Goal: Navigation & Orientation: Understand site structure

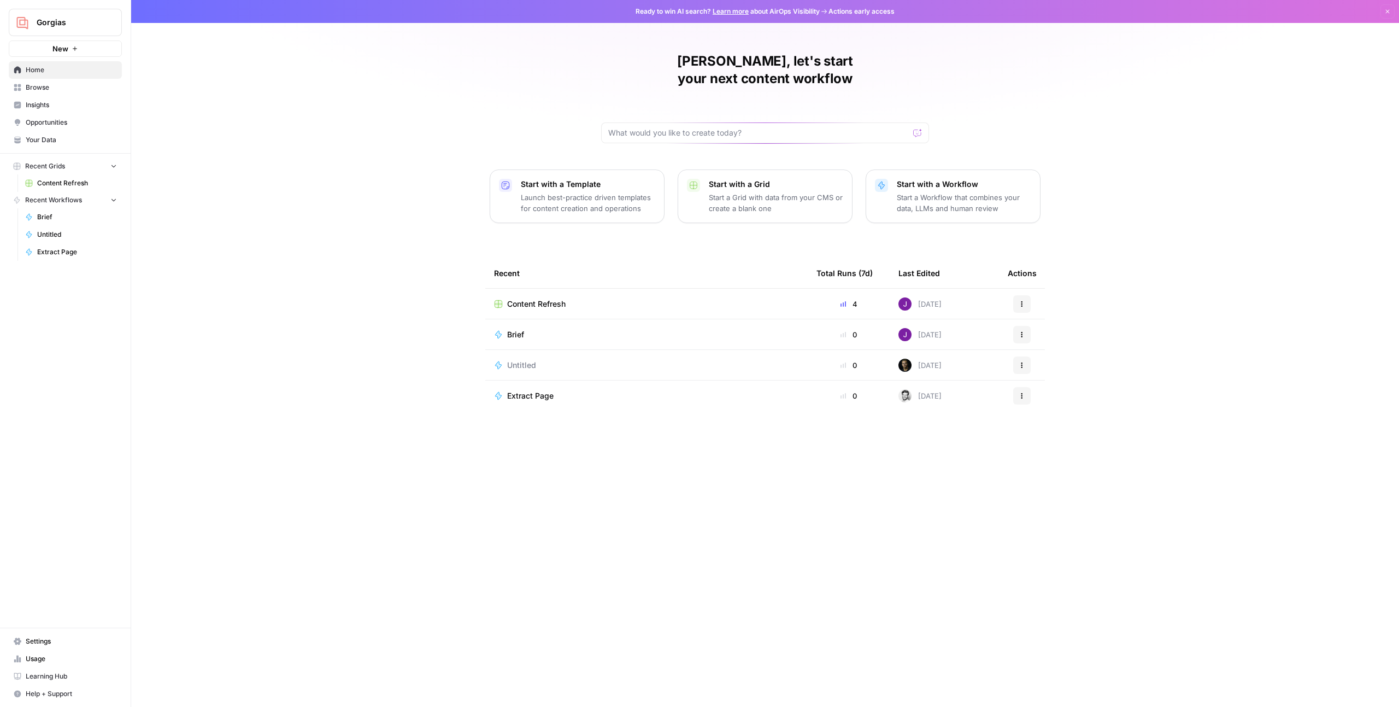
click at [60, 637] on span "Settings" at bounding box center [71, 641] width 91 height 10
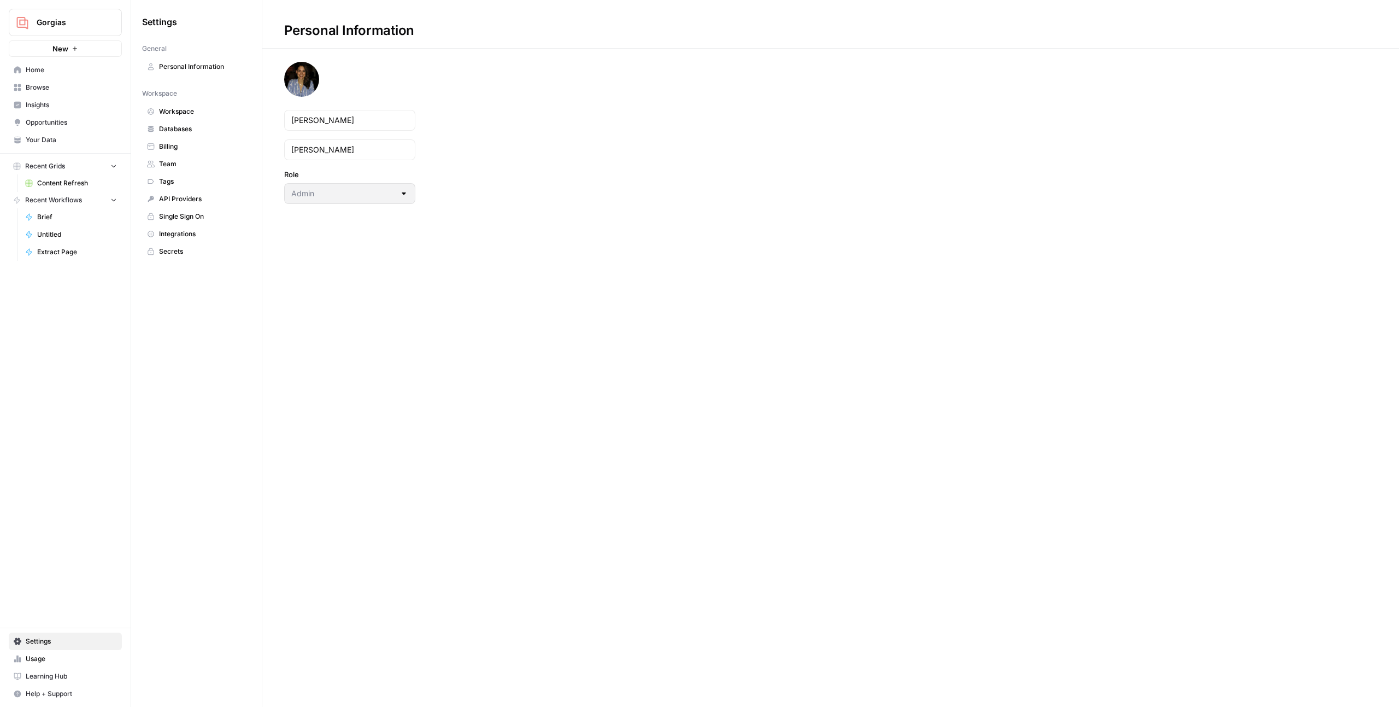
click at [198, 160] on span "Team" at bounding box center [202, 164] width 87 height 10
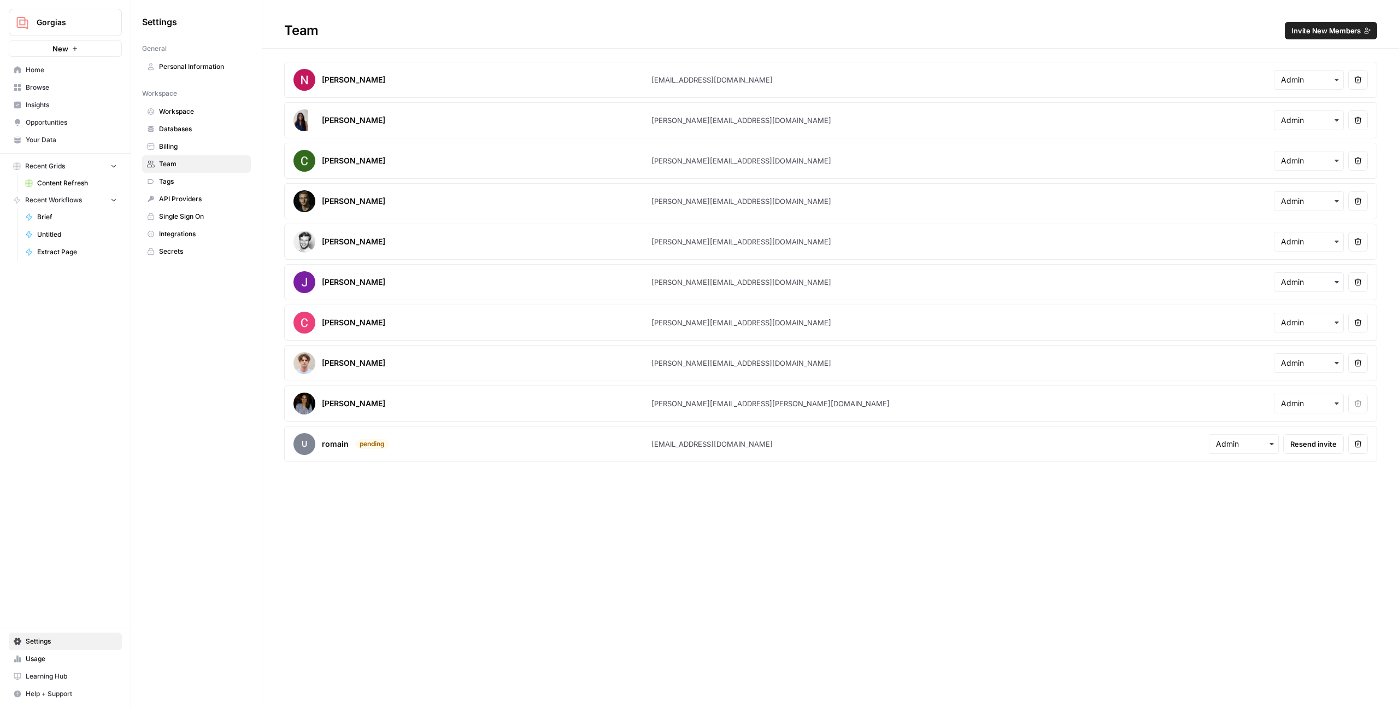
click at [190, 142] on span "Billing" at bounding box center [202, 147] width 87 height 10
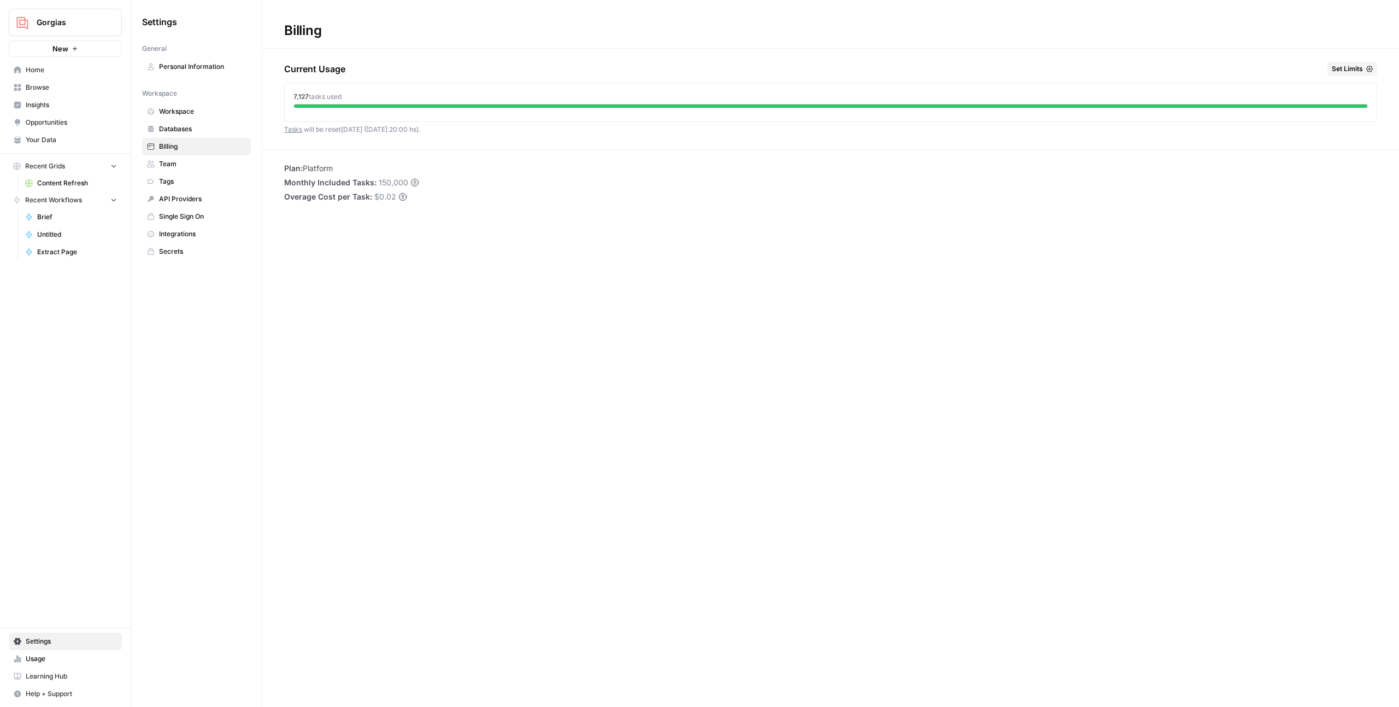
click at [216, 133] on span "Databases" at bounding box center [202, 129] width 87 height 10
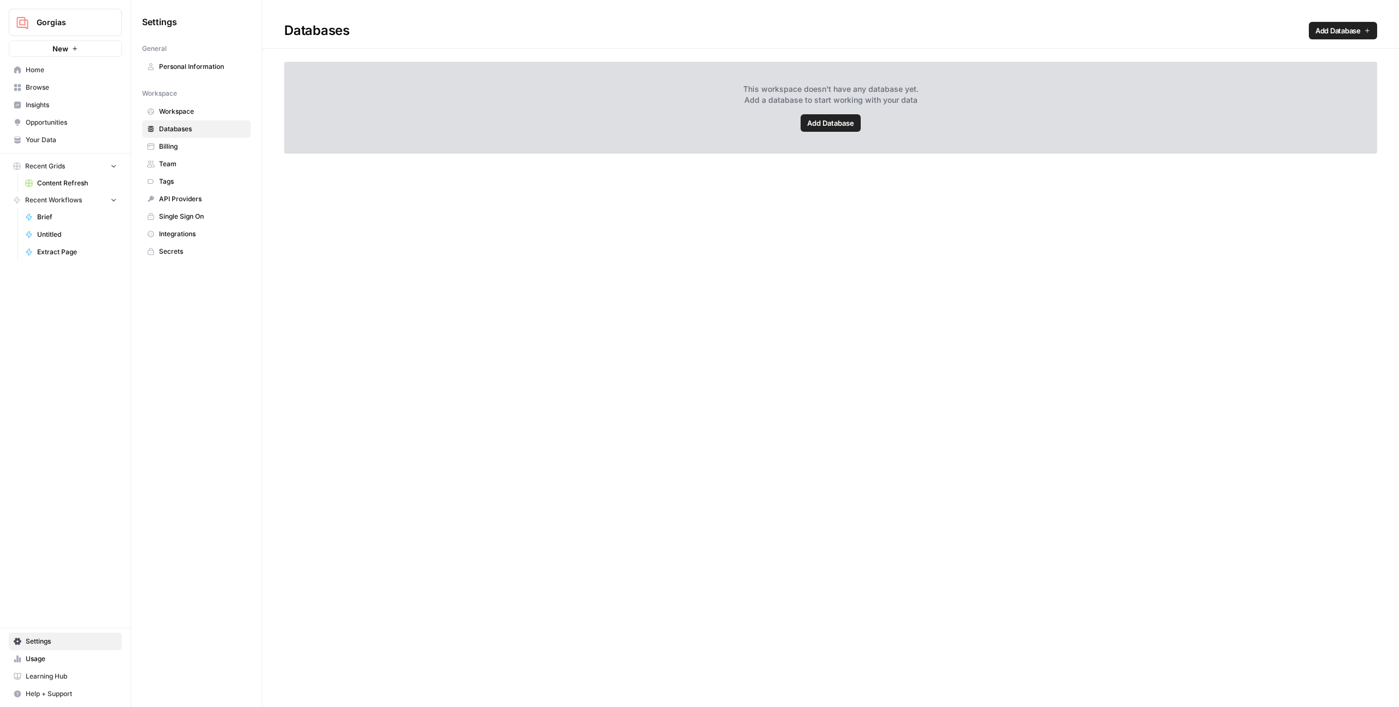
click at [211, 163] on span "Team" at bounding box center [202, 164] width 87 height 10
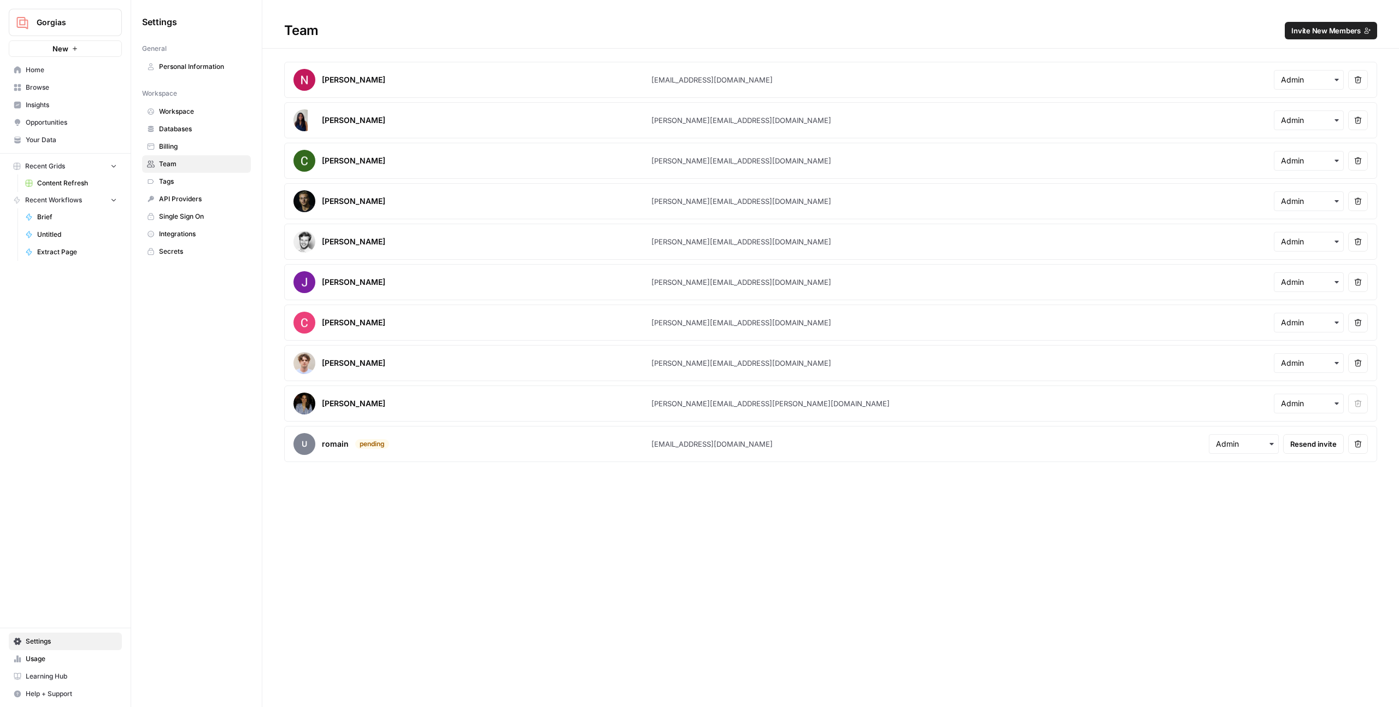
click at [205, 178] on span "Tags" at bounding box center [202, 182] width 87 height 10
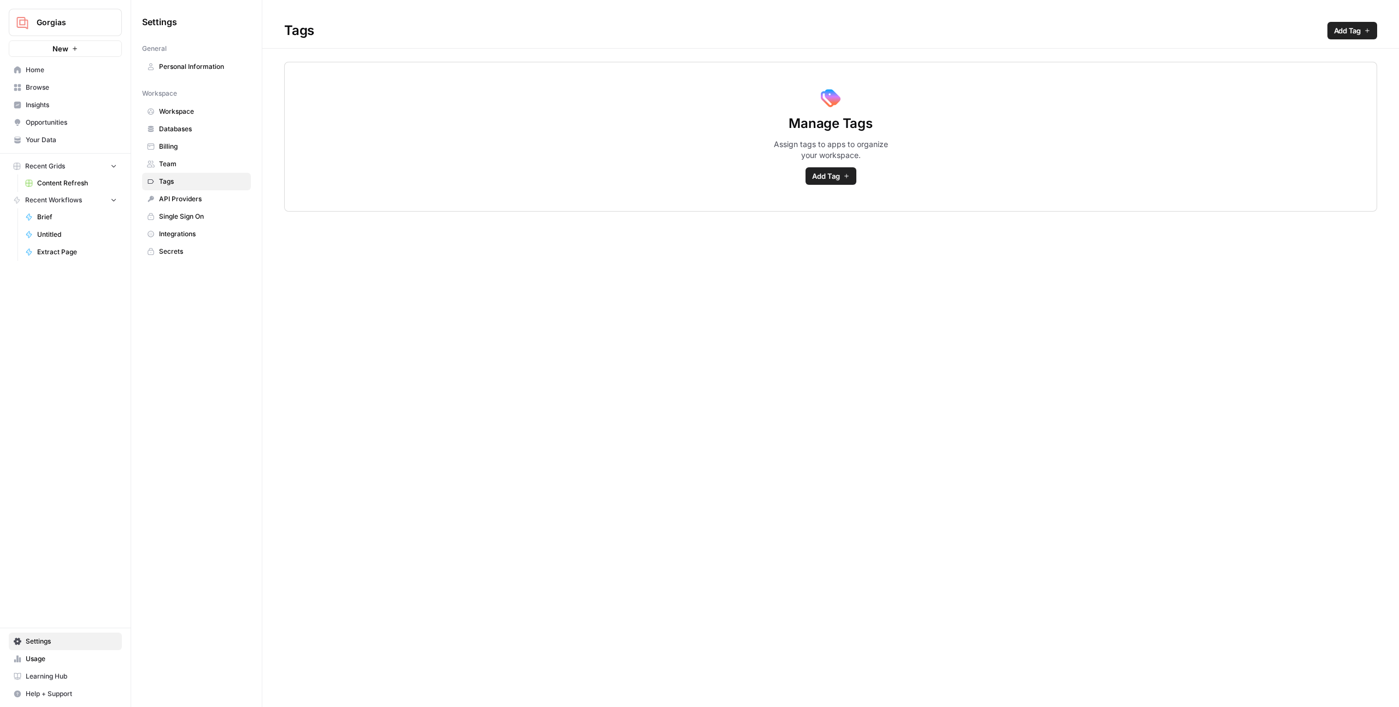
click at [205, 197] on span "API Providers" at bounding box center [202, 199] width 87 height 10
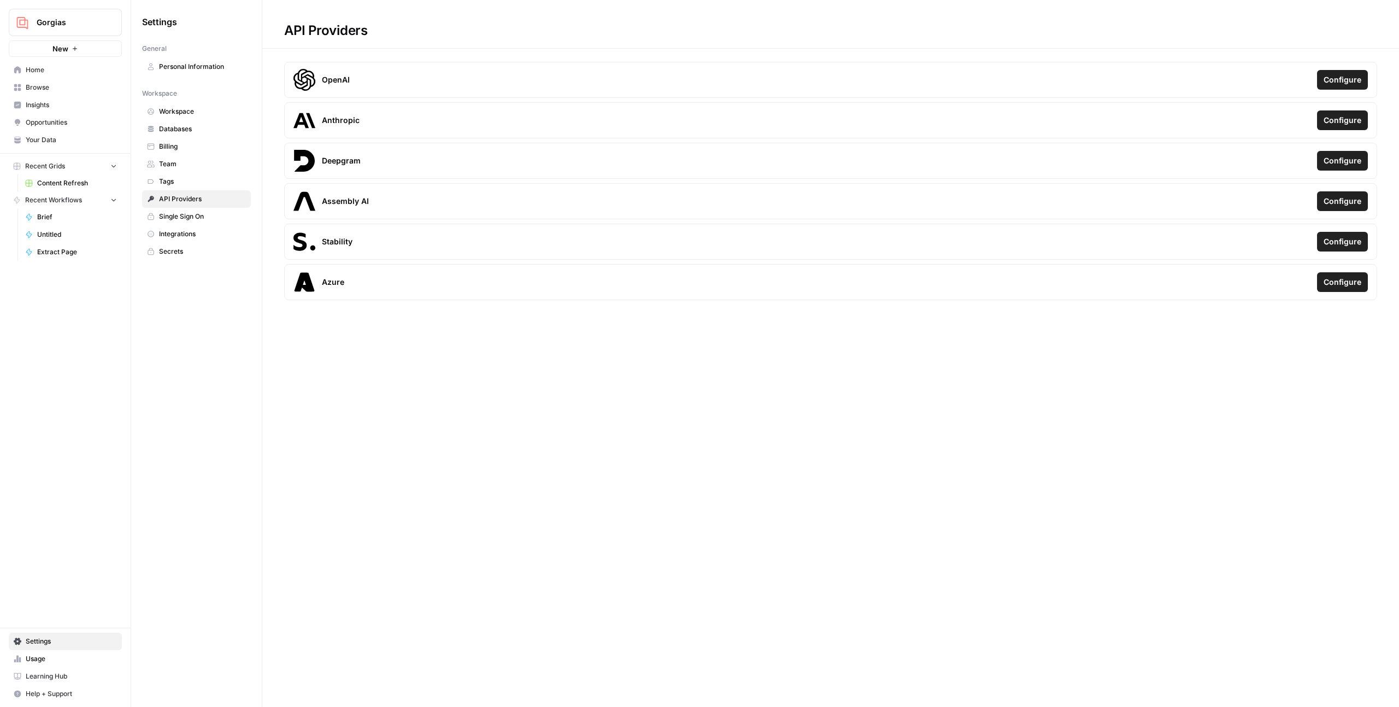
click at [201, 108] on span "Workspace" at bounding box center [202, 112] width 87 height 10
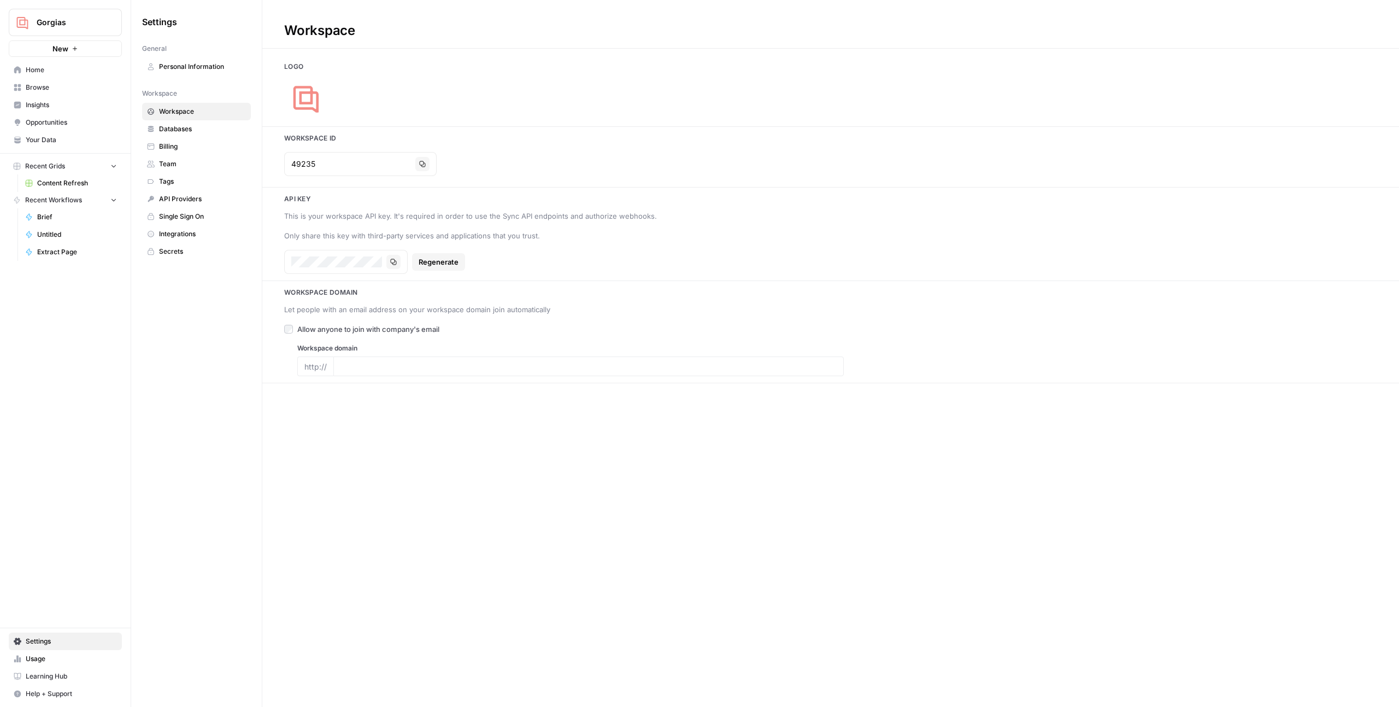
click at [45, 83] on span "Browse" at bounding box center [71, 88] width 91 height 10
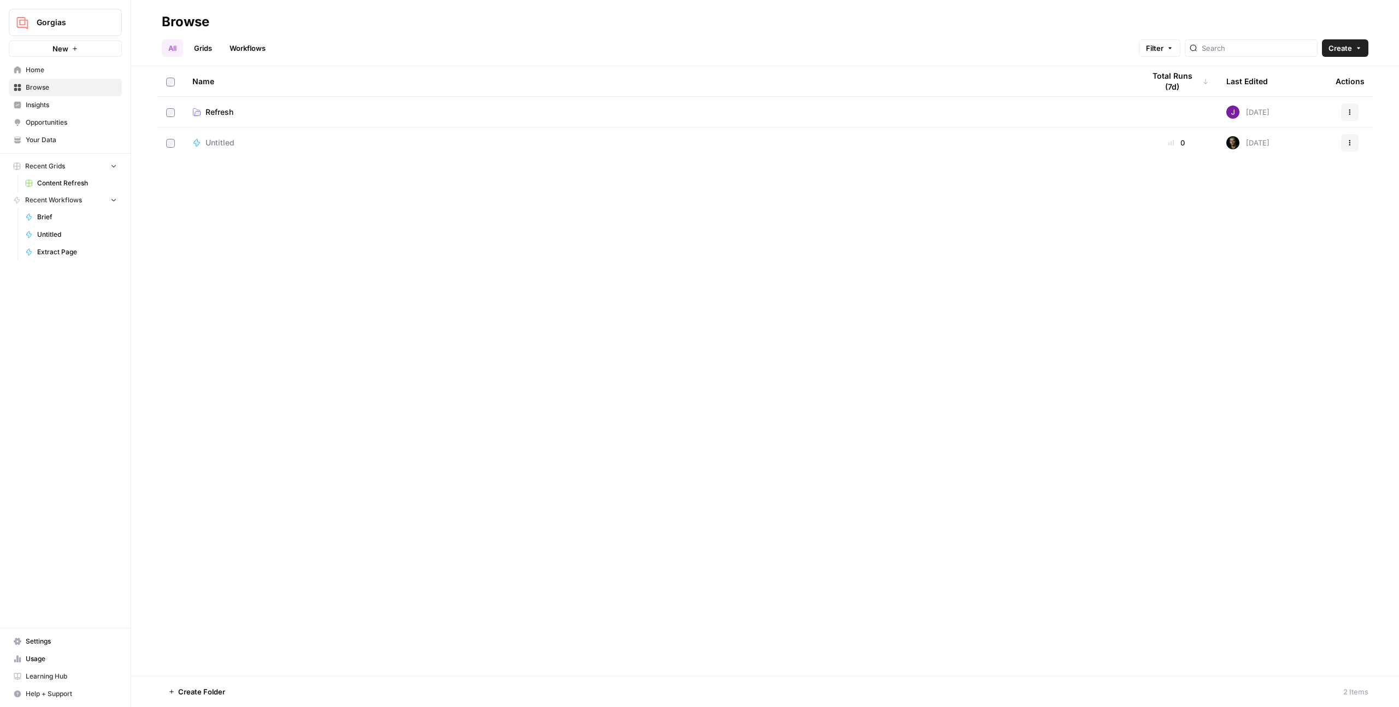
click at [47, 72] on span "Home" at bounding box center [71, 70] width 91 height 10
